Goal: Entertainment & Leisure: Consume media (video, audio)

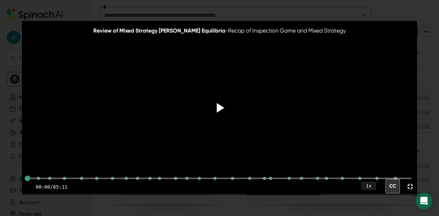
scroll to position [141, 0]
click at [213, 104] on icon at bounding box center [219, 107] width 17 height 17
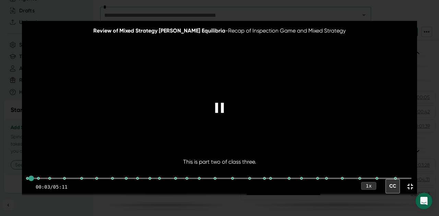
click at [368, 186] on div "1 x" at bounding box center [368, 186] width 15 height 8
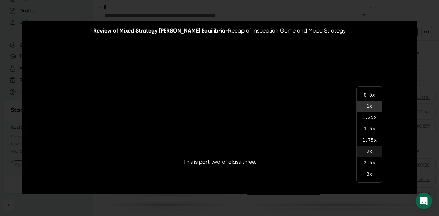
click at [373, 153] on li "2 x" at bounding box center [369, 151] width 25 height 11
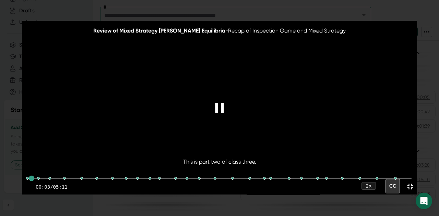
click at [224, 96] on div at bounding box center [219, 107] width 27 height 27
click at [230, 94] on video at bounding box center [219, 107] width 395 height 173
click at [224, 104] on icon at bounding box center [219, 107] width 17 height 17
click at [410, 187] on icon at bounding box center [410, 187] width 10 height 10
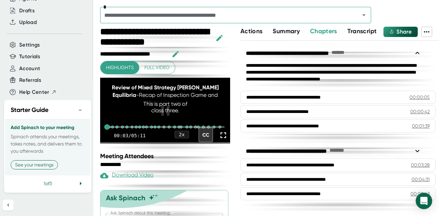
click at [161, 67] on span "Full video" at bounding box center [156, 67] width 25 height 9
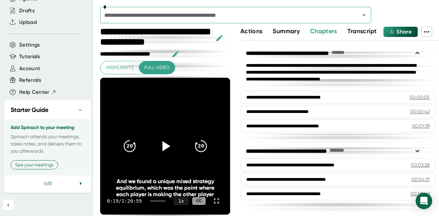
click at [159, 139] on icon at bounding box center [164, 146] width 17 height 17
click at [161, 150] on icon at bounding box center [164, 146] width 17 height 17
click at [159, 145] on icon at bounding box center [164, 146] width 17 height 17
click at [205, 192] on div "And we found a unique mixed strategy equilibrium, which was the point where eac…" at bounding box center [165, 188] width 104 height 20
click at [208, 194] on div "And we found a unique mixed strategy equilibrium, which was the point where eac…" at bounding box center [165, 188] width 104 height 20
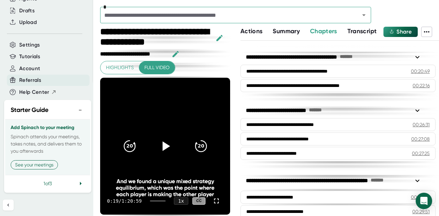
scroll to position [0, 0]
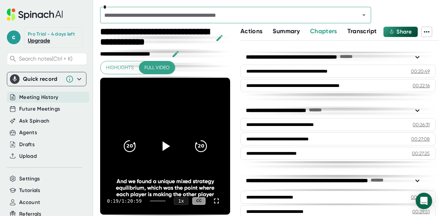
click at [49, 97] on span "Meeting History" at bounding box center [38, 98] width 39 height 8
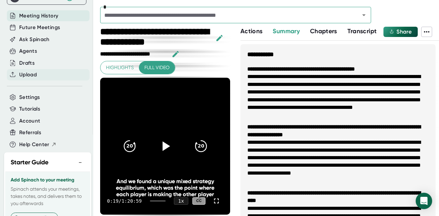
scroll to position [80, 0]
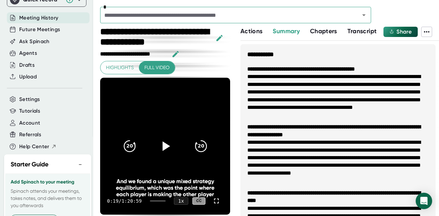
click at [359, 103] on li "**********" at bounding box center [337, 96] width 181 height 46
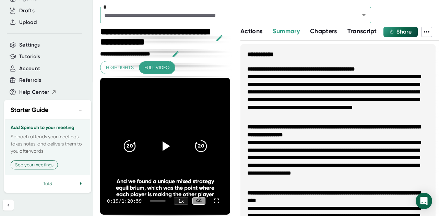
scroll to position [0, 0]
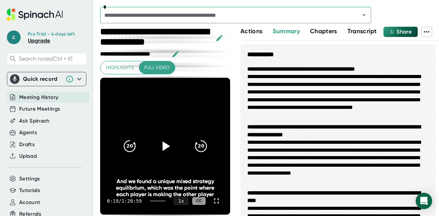
click at [19, 36] on span "c" at bounding box center [14, 38] width 14 height 14
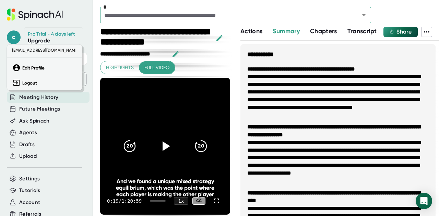
click at [27, 49] on span "[EMAIL_ADDRESS][DOMAIN_NAME]" at bounding box center [42, 50] width 65 height 8
click at [93, 119] on div at bounding box center [219, 108] width 439 height 216
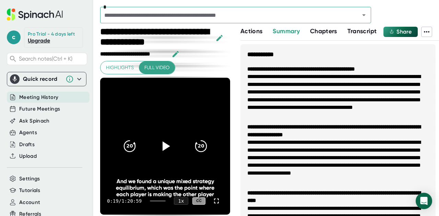
click at [36, 94] on span "Meeting History" at bounding box center [38, 98] width 39 height 8
click at [38, 90] on div at bounding box center [47, 88] width 80 height 5
click at [76, 80] on icon at bounding box center [79, 79] width 8 height 8
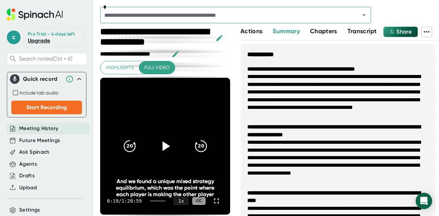
scroll to position [141, 0]
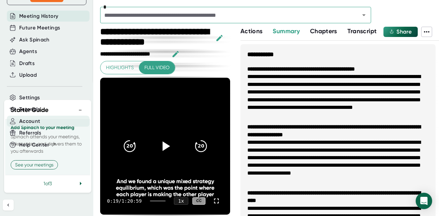
click at [54, 116] on div "Account" at bounding box center [48, 121] width 83 height 11
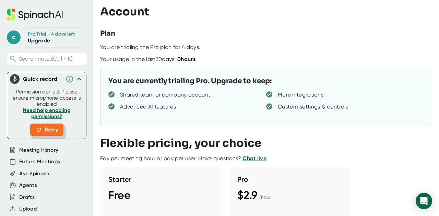
click at [46, 126] on span "Retry" at bounding box center [47, 130] width 22 height 8
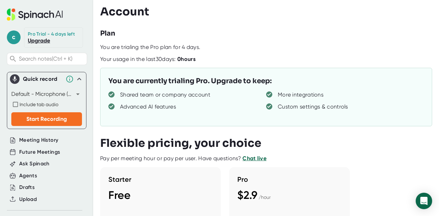
click at [75, 78] on icon at bounding box center [79, 79] width 8 height 8
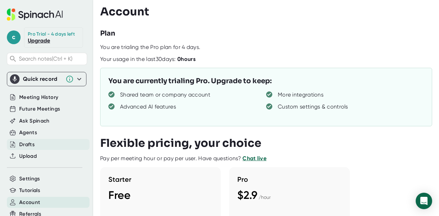
click at [48, 143] on div "Drafts" at bounding box center [48, 144] width 83 height 11
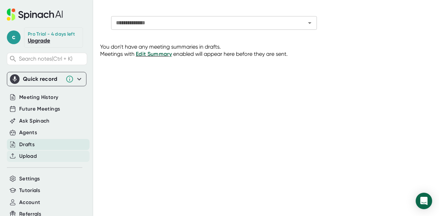
click at [45, 156] on div "Upload" at bounding box center [48, 156] width 83 height 11
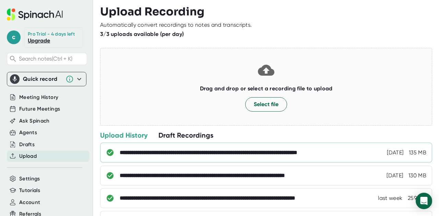
scroll to position [33, 0]
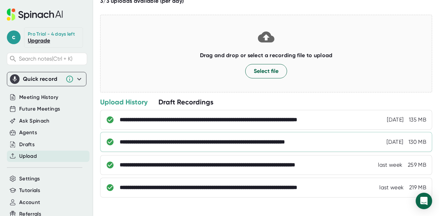
click at [241, 136] on div "**********" at bounding box center [266, 142] width 332 height 20
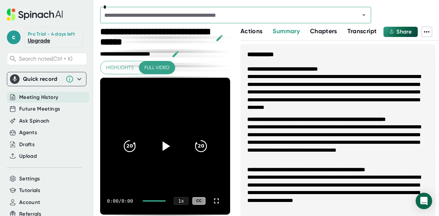
click at [121, 68] on span "Highlights" at bounding box center [120, 67] width 28 height 9
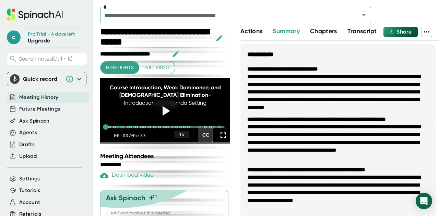
click at [219, 140] on icon at bounding box center [223, 136] width 10 height 10
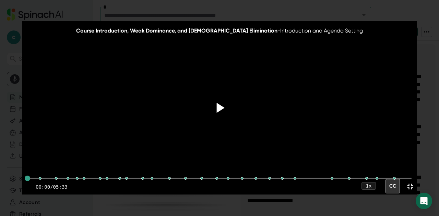
click at [222, 99] on div at bounding box center [219, 108] width 29 height 29
click at [366, 186] on div "1 x" at bounding box center [368, 186] width 15 height 8
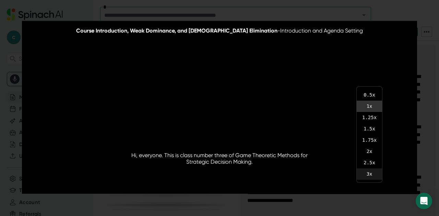
click at [371, 175] on li "3 x" at bounding box center [369, 174] width 25 height 11
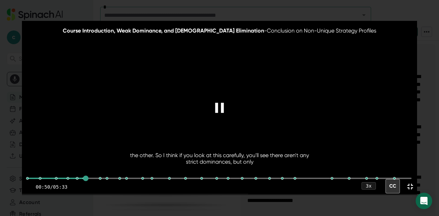
click at [260, 97] on video at bounding box center [219, 107] width 395 height 173
click at [411, 183] on icon at bounding box center [410, 187] width 10 height 10
